Goal: Find specific page/section: Find specific page/section

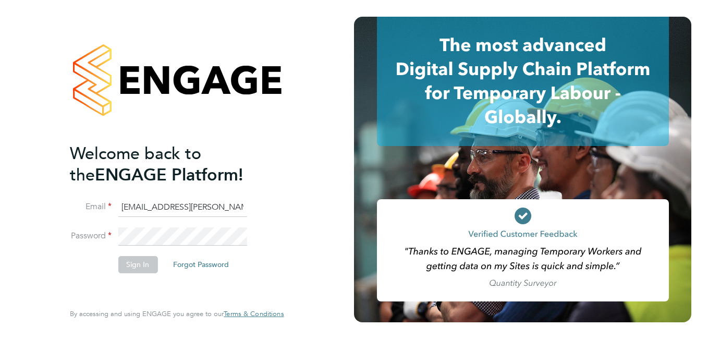
scroll to position [0, 12]
type input "payroll.downloadqueries@hays.com"
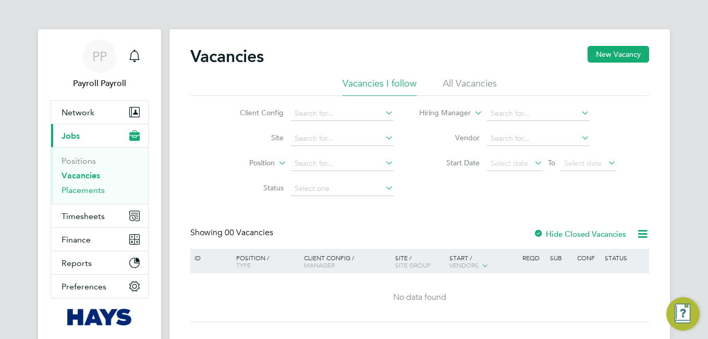
click at [87, 189] on link "Placements" at bounding box center [83, 190] width 43 height 10
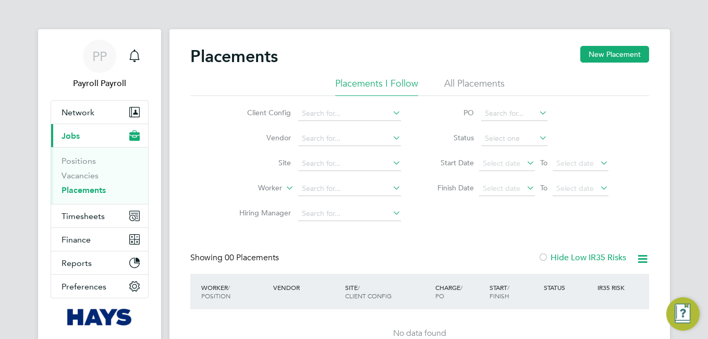
click at [476, 89] on li "All Placements" at bounding box center [474, 86] width 61 height 19
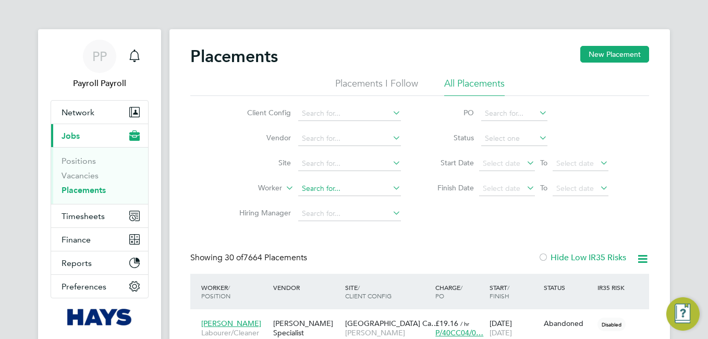
click at [346, 191] on input at bounding box center [349, 189] width 103 height 15
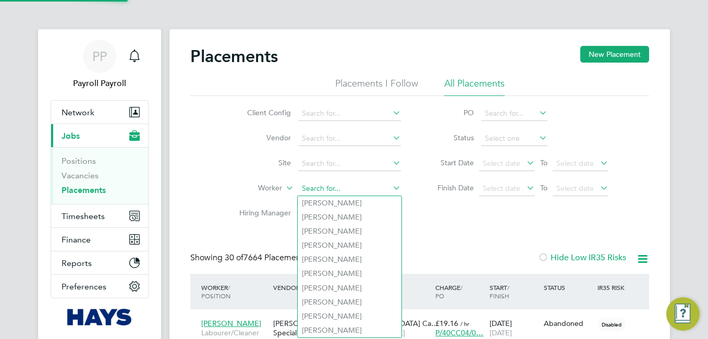
paste input "[PERSON_NAME]"
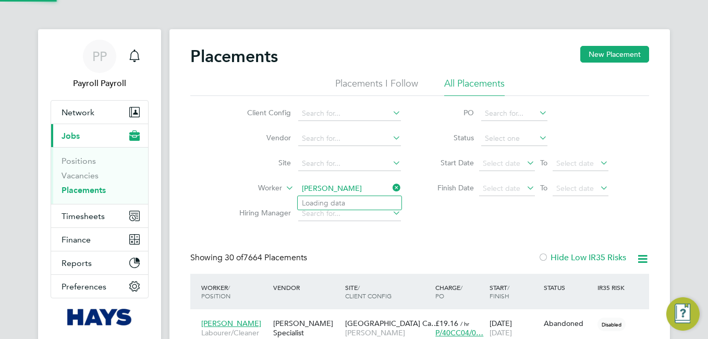
type input "[PERSON_NAME]"
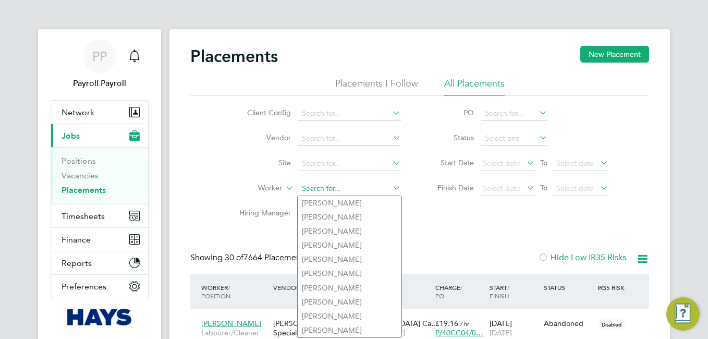
click at [335, 189] on input at bounding box center [349, 189] width 103 height 15
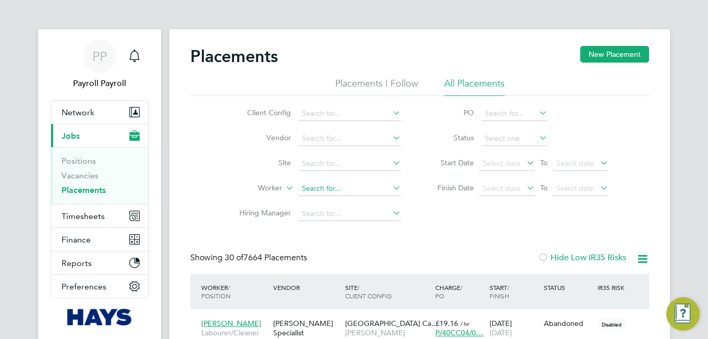
click at [315, 188] on input at bounding box center [349, 189] width 103 height 15
paste input "[PERSON_NAME]"
click at [351, 190] on input "[PERSON_NAME]" at bounding box center [349, 189] width 103 height 15
click at [361, 190] on input "[PERSON_NAME]" at bounding box center [349, 189] width 103 height 15
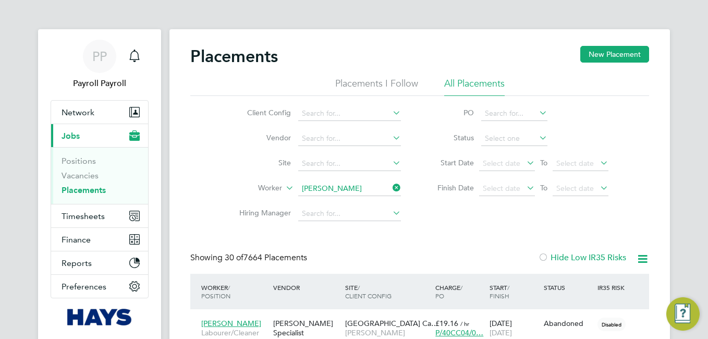
type input "[PERSON_NAME]"
click at [391, 190] on icon at bounding box center [391, 187] width 0 height 15
